Goal: Answer question/provide support

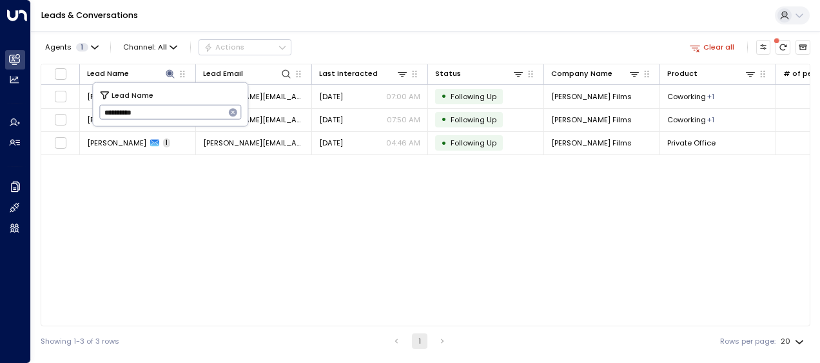
click at [177, 112] on input "**********" at bounding box center [162, 112] width 126 height 21
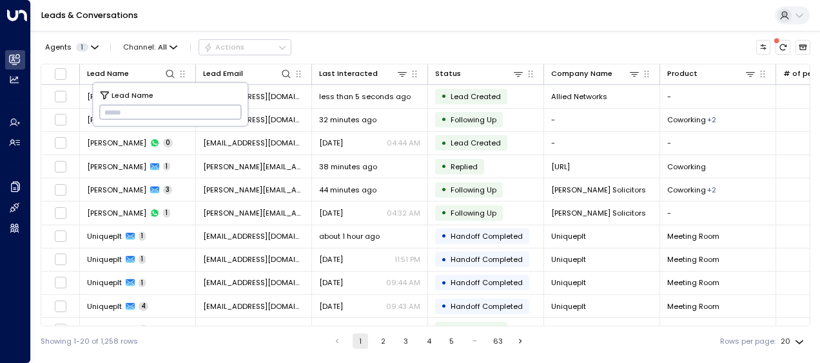
click at [227, 340] on div "Showing 1-20 of 1,258 rows 1 2 3 4 5 … 63 Rows per page: 20 **" at bounding box center [425, 342] width 769 height 30
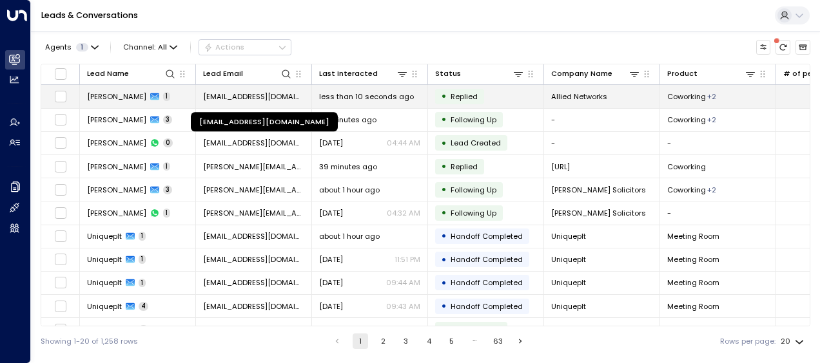
click at [266, 95] on span "[EMAIL_ADDRESS][DOMAIN_NAME]" at bounding box center [253, 97] width 101 height 10
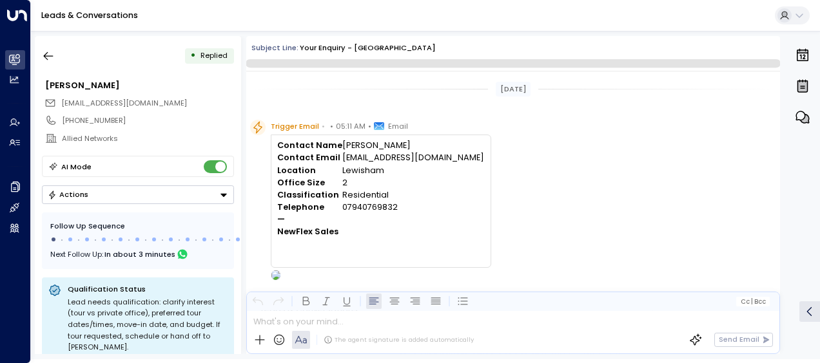
scroll to position [485, 0]
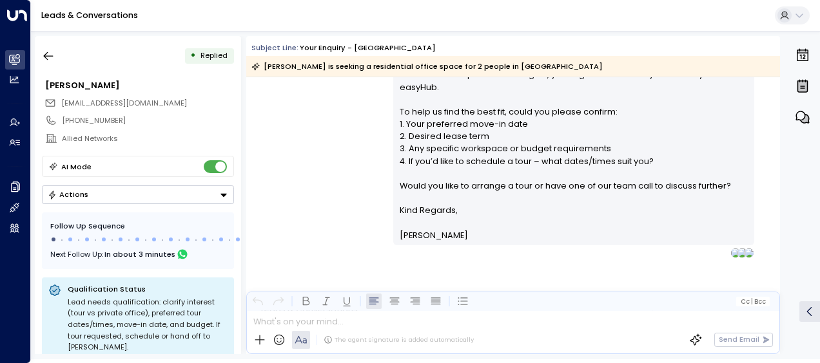
click at [352, 167] on div "[PERSON_NAME] • 05:13 AM • Email Hi Anslem, Thank you for your interest in our …" at bounding box center [513, 36] width 534 height 444
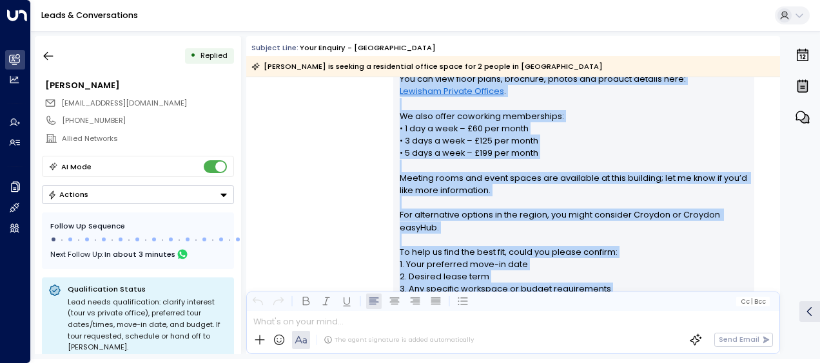
scroll to position [491, 0]
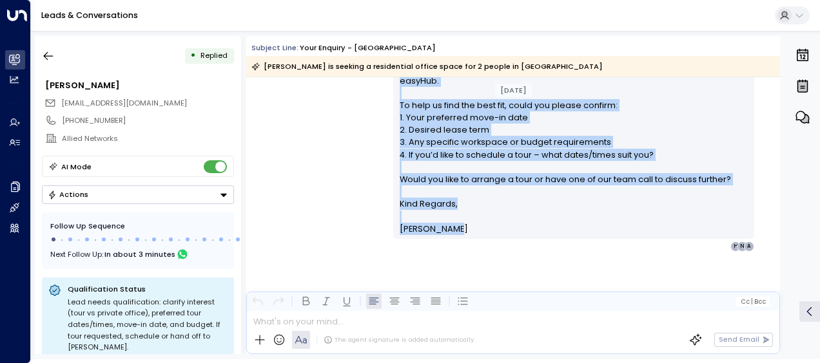
drag, startPoint x: 397, startPoint y: 119, endPoint x: 500, endPoint y: 222, distance: 146.3
click at [500, 222] on div "Hi Anslem, Thank you for your interest in our [GEOGRAPHIC_DATA] location. We ha…" at bounding box center [574, 31] width 349 height 408
drag, startPoint x: 500, startPoint y: 222, endPoint x: 446, endPoint y: 152, distance: 88.7
copy div "Lo Ipsumd, Sitam con adi elit seddoeiu te inc Utlabore etdolore. Ma aliq eni ad…"
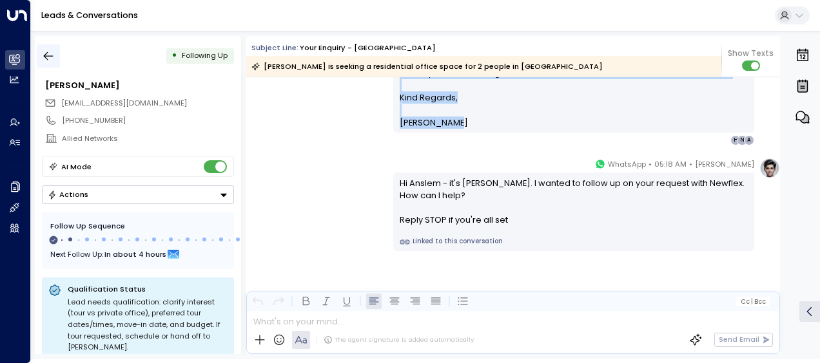
click at [50, 54] on icon "button" at bounding box center [48, 56] width 13 height 13
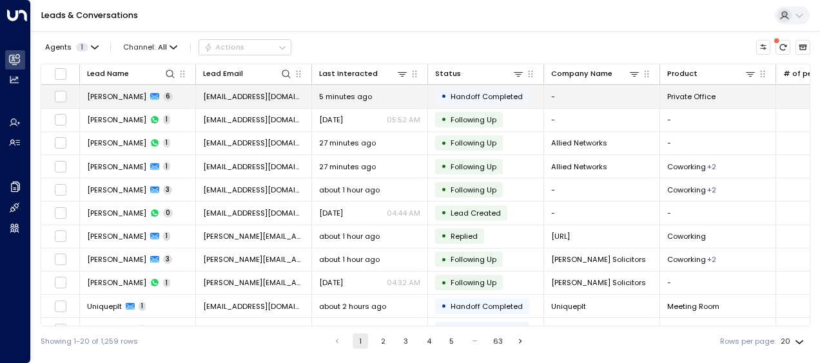
click at [125, 98] on span "[PERSON_NAME]" at bounding box center [116, 97] width 59 height 10
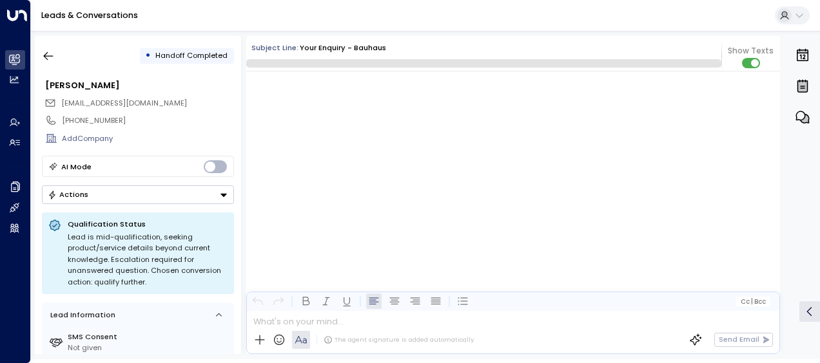
scroll to position [1677, 0]
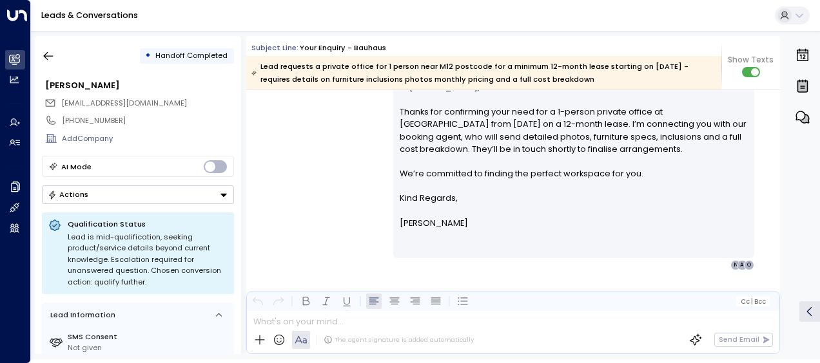
click at [289, 150] on div "[PERSON_NAME] • 05:39 AM • Email Hi [PERSON_NAME], Thanks for confirming your n…" at bounding box center [513, 166] width 534 height 209
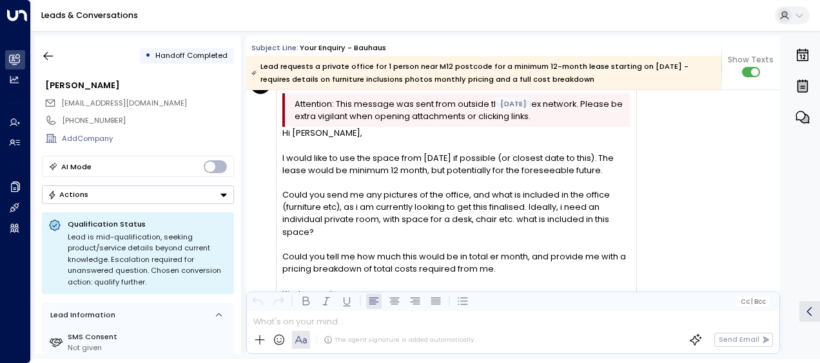
scroll to position [1541, 0]
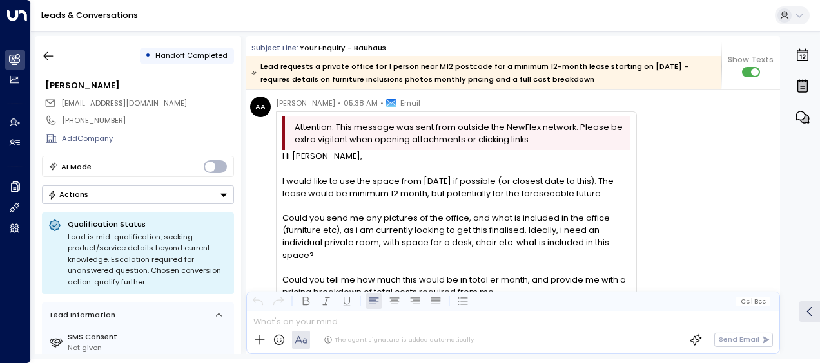
click at [655, 235] on div "AA [PERSON_NAME] • 05:38 AM • Email Attention: This message was sent from outsi…" at bounding box center [515, 249] width 530 height 305
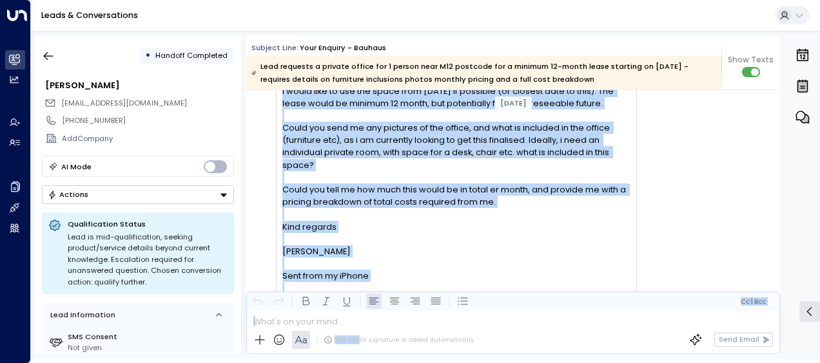
scroll to position [1639, 0]
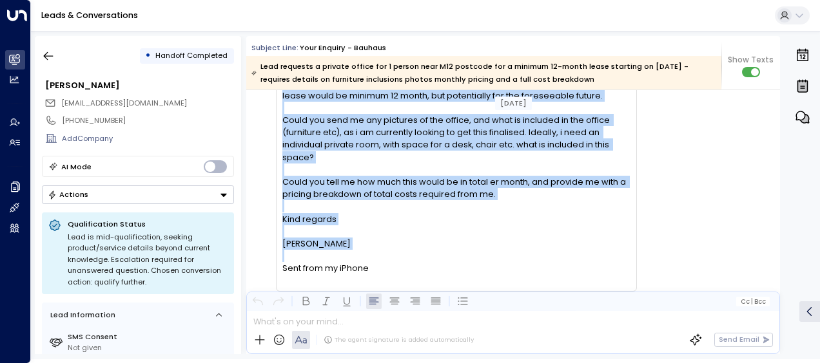
drag, startPoint x: 281, startPoint y: 150, endPoint x: 376, endPoint y: 259, distance: 145.2
click at [376, 259] on div "Attention: This message was sent from outside the NewFlex network. Please be ex…" at bounding box center [456, 153] width 361 height 278
drag, startPoint x: 376, startPoint y: 259, endPoint x: 348, endPoint y: 185, distance: 79.3
copy div "Hi [PERSON_NAME], I would like to use the space from [DATE] if possible (or clo…"
